Goal: Task Accomplishment & Management: Complete application form

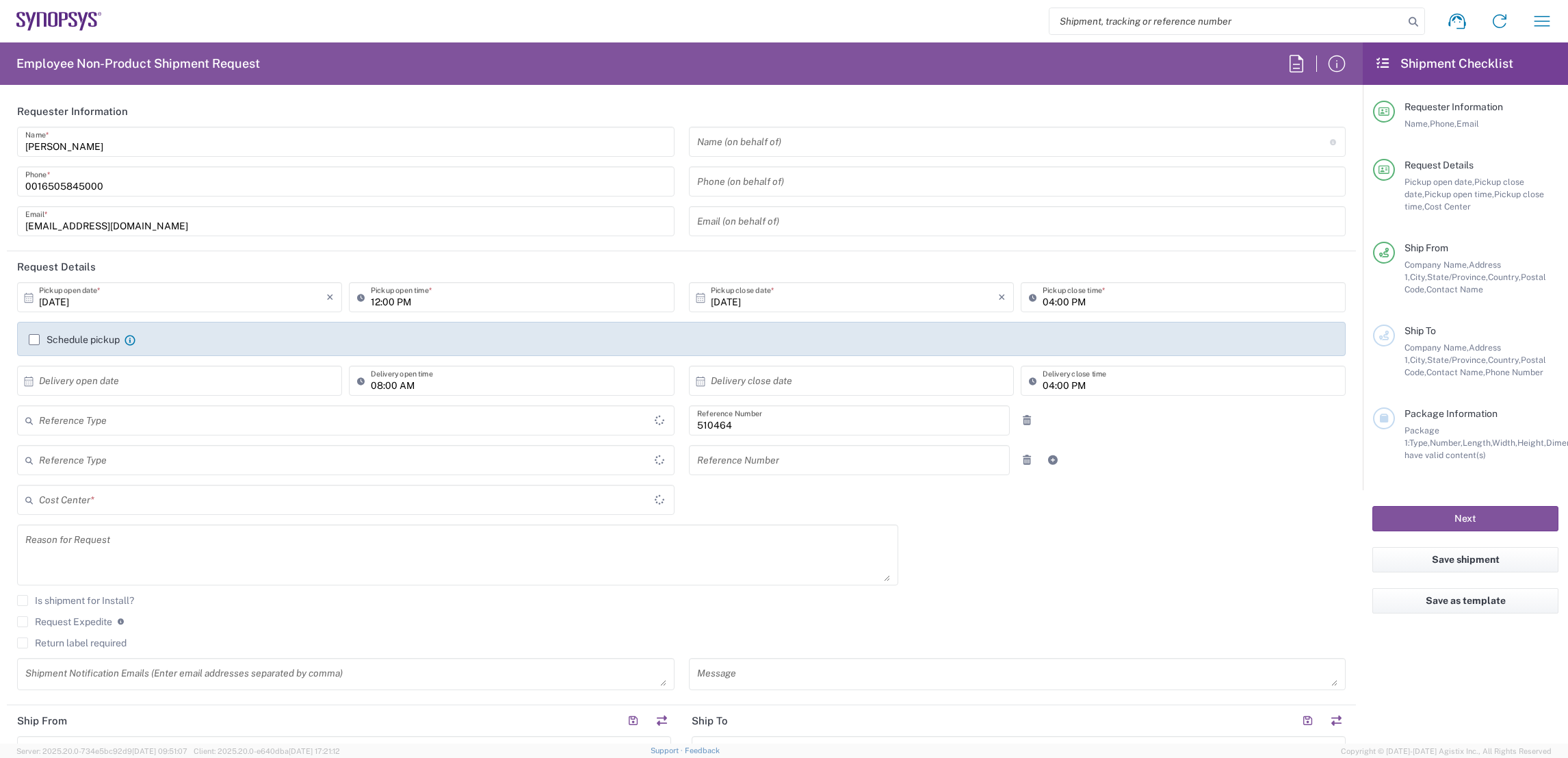
type input "US01, SG, MSIP2, R&D 510464"
type input "Delivered at Place"
type input "Department"
type input "Oregon"
type input "United States"
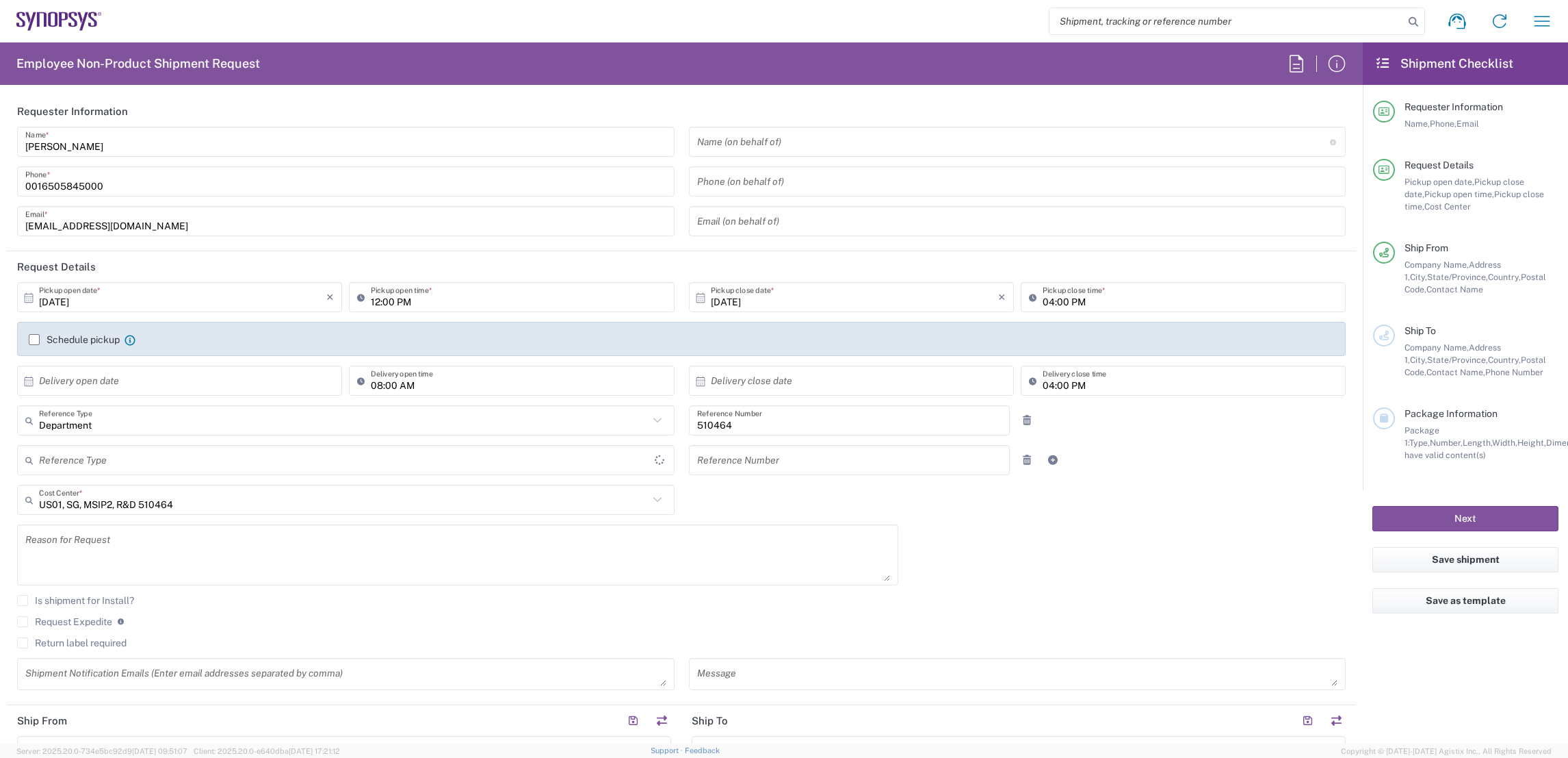
type input "United States"
